Goal: Task Accomplishment & Management: Use online tool/utility

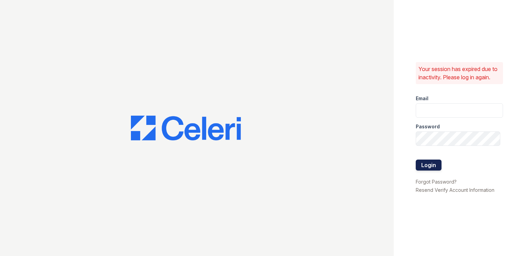
type input "[EMAIL_ADDRESS][DOMAIN_NAME]"
click at [431, 168] on button "Login" at bounding box center [429, 165] width 26 height 11
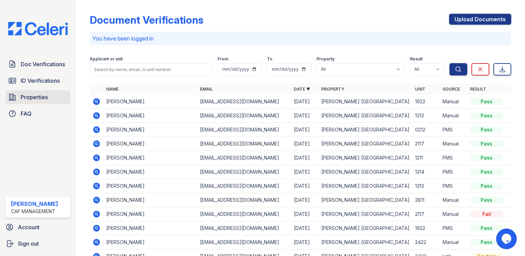
drag, startPoint x: 38, startPoint y: 104, endPoint x: 53, endPoint y: 96, distance: 16.4
click at [38, 104] on link "Properties" at bounding box center [37, 97] width 65 height 14
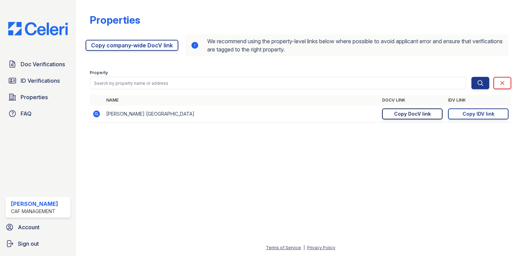
drag, startPoint x: 418, startPoint y: 116, endPoint x: 405, endPoint y: 116, distance: 13.1
click at [418, 116] on div "Copy DocV link" at bounding box center [412, 114] width 37 height 7
drag, startPoint x: 494, startPoint y: 110, endPoint x: 468, endPoint y: 118, distance: 26.9
click at [494, 111] on link "Copy IDV link Copy link" at bounding box center [478, 114] width 60 height 11
